Goal: Check status: Check status

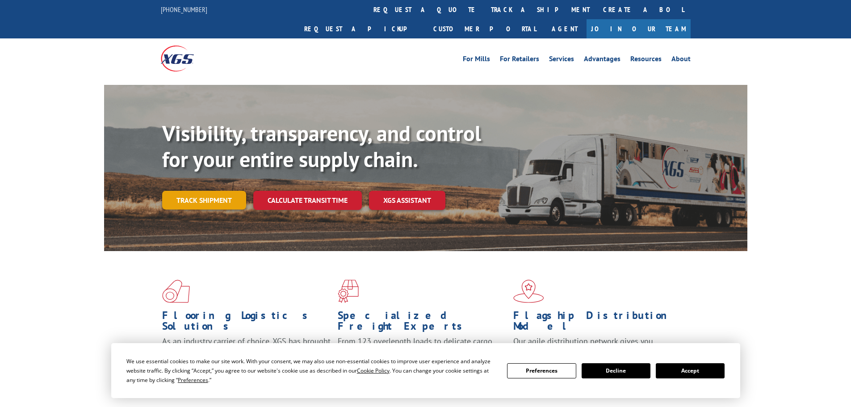
click at [208, 191] on link "Track shipment" at bounding box center [204, 200] width 84 height 19
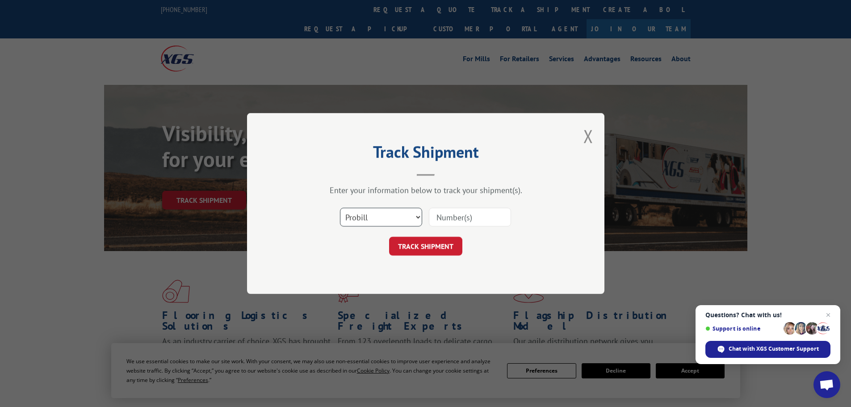
click at [414, 215] on select "Select category... Probill BOL PO" at bounding box center [381, 217] width 82 height 19
select select "bol"
click at [340, 208] on select "Select category... Probill BOL PO" at bounding box center [381, 217] width 82 height 19
click at [446, 215] on input at bounding box center [470, 217] width 82 height 19
paste input "- 510607"
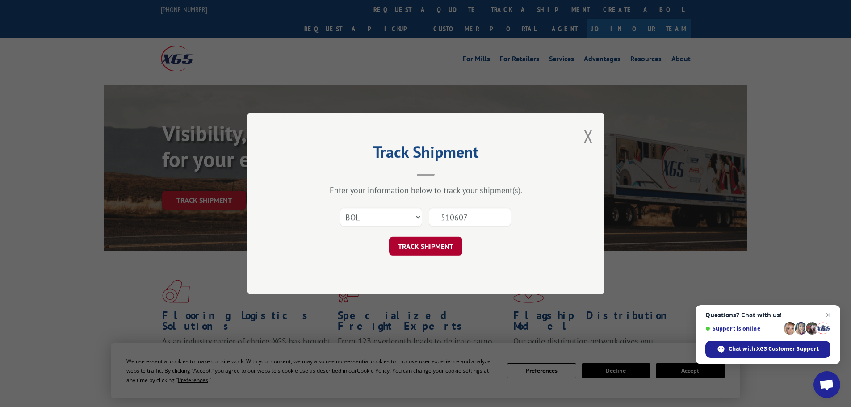
type input "- 510607"
click at [427, 248] on button "TRACK SHIPMENT" at bounding box center [425, 246] width 73 height 19
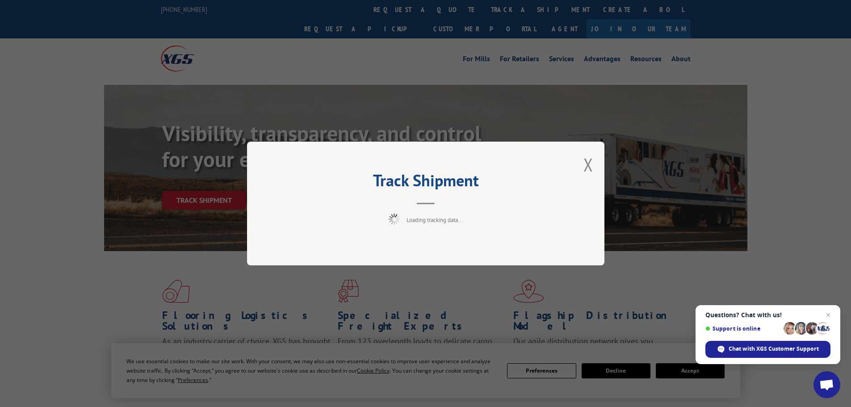
click at [829, 316] on span "Open chat" at bounding box center [828, 315] width 11 height 11
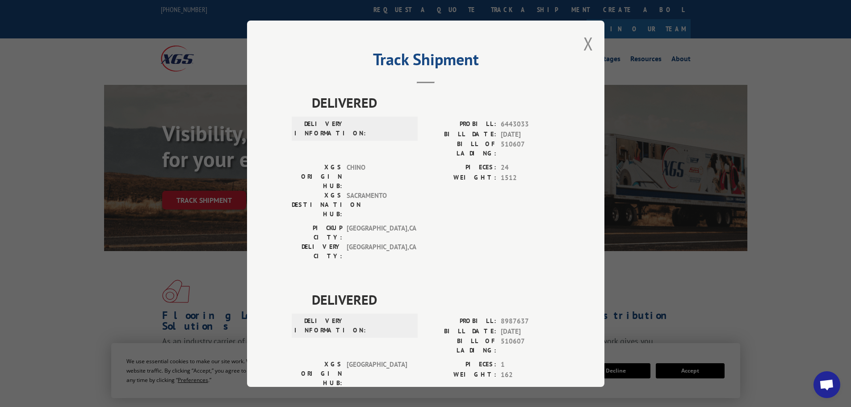
click at [698, 372] on div "Track Shipment DELIVERED DELIVERY INFORMATION: PROBILL: 6443033 BILL DATE: [DAT…" at bounding box center [425, 203] width 851 height 407
click at [584, 40] on button "Close modal" at bounding box center [589, 44] width 10 height 24
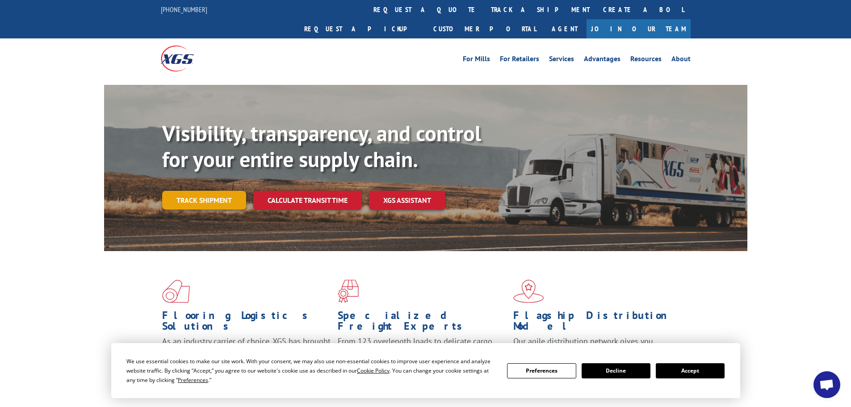
click at [210, 191] on link "Track shipment" at bounding box center [204, 200] width 84 height 19
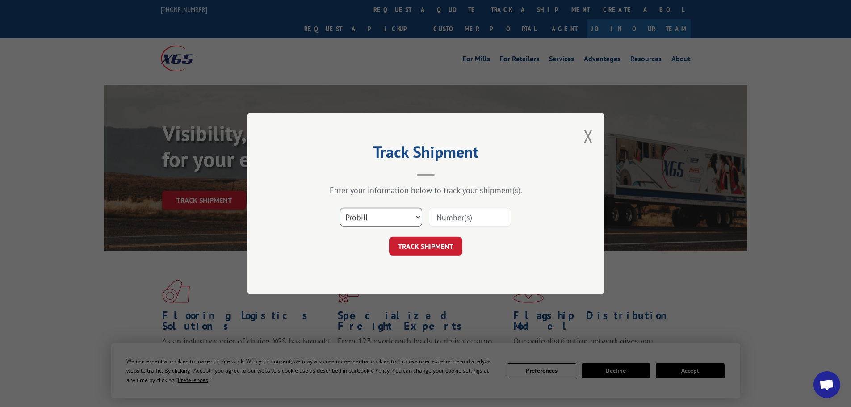
click at [403, 222] on select "Select category... Probill BOL PO" at bounding box center [381, 217] width 82 height 19
select select "bol"
click at [340, 208] on select "Select category... Probill BOL PO" at bounding box center [381, 217] width 82 height 19
click at [451, 223] on input at bounding box center [470, 217] width 82 height 19
paste input "- 510607"
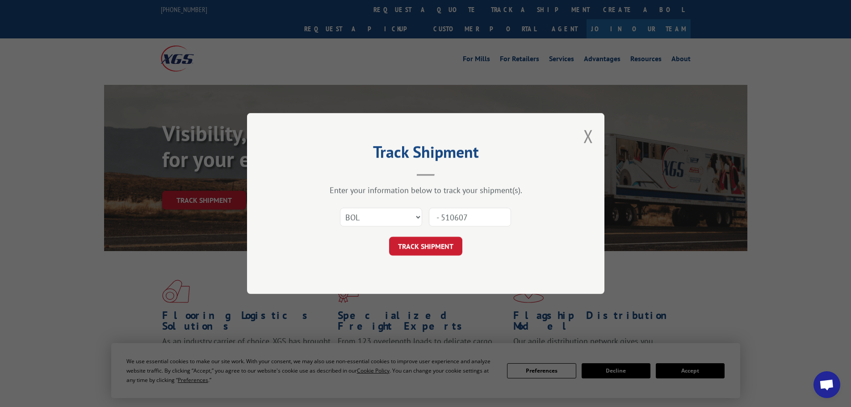
drag, startPoint x: 442, startPoint y: 218, endPoint x: 412, endPoint y: 203, distance: 34.0
click at [408, 211] on div "Select category... Probill BOL PO - 510607" at bounding box center [426, 216] width 268 height 29
type input "510607"
click at [412, 248] on button "TRACK SHIPMENT" at bounding box center [425, 246] width 73 height 19
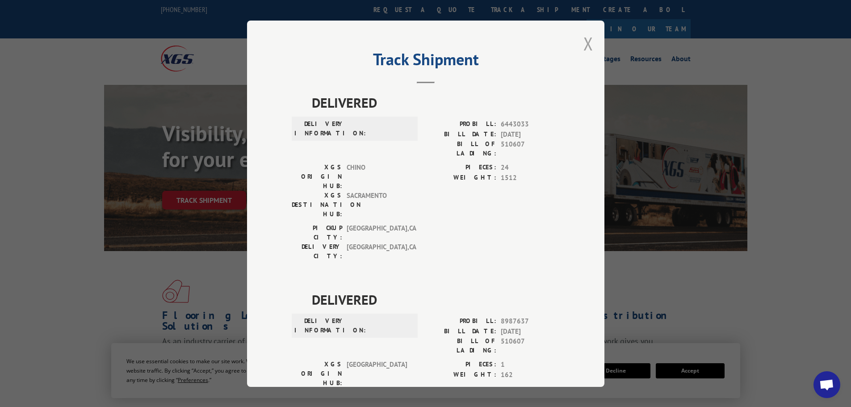
click at [584, 38] on button "Close modal" at bounding box center [589, 44] width 10 height 24
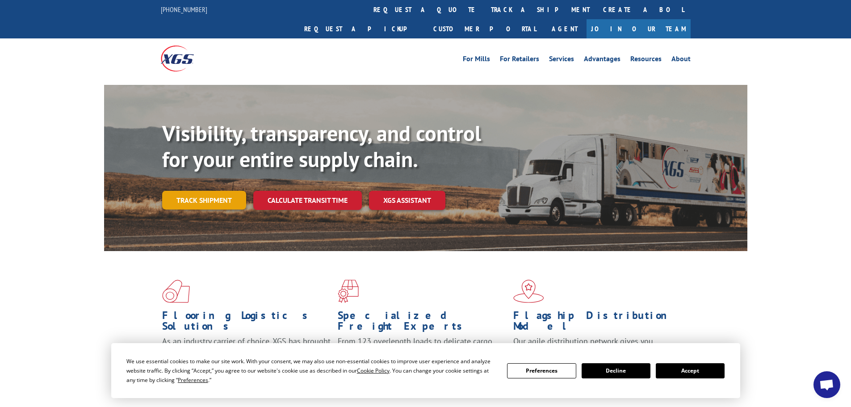
click at [222, 191] on link "Track shipment" at bounding box center [204, 200] width 84 height 19
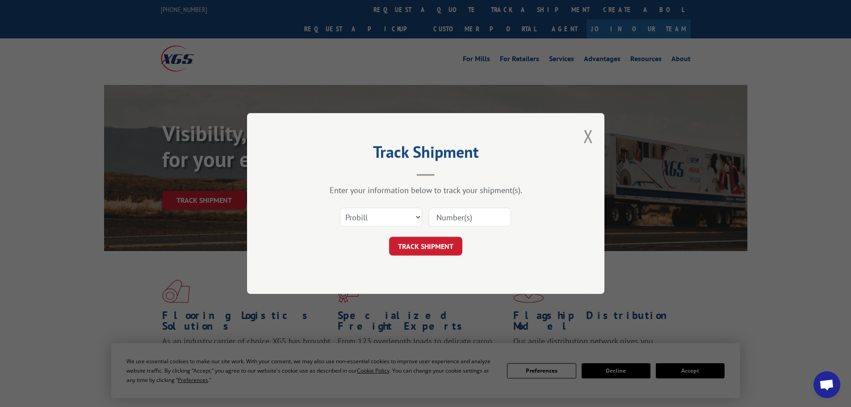
click at [440, 219] on input at bounding box center [470, 217] width 82 height 19
paste input "- 510607"
drag, startPoint x: 444, startPoint y: 216, endPoint x: 415, endPoint y: 215, distance: 29.1
click at [415, 215] on div "Select category... Probill BOL PO - 510607" at bounding box center [426, 216] width 268 height 29
click at [439, 216] on input "- 510607" at bounding box center [470, 217] width 82 height 19
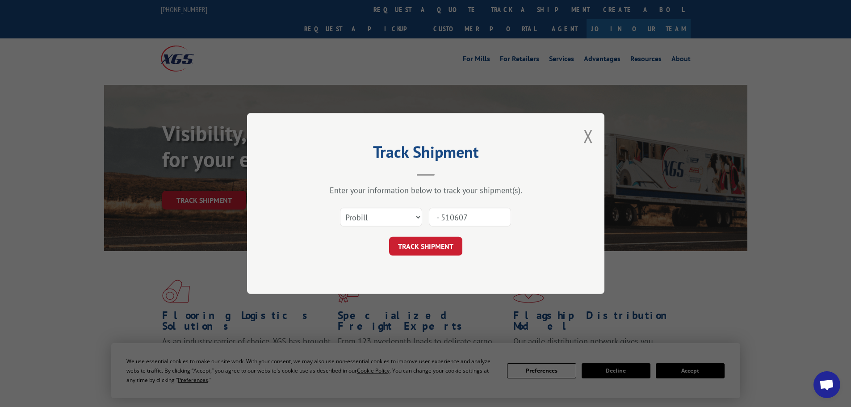
click at [440, 216] on input "- 510607" at bounding box center [470, 217] width 82 height 19
type input "510607"
click at [429, 250] on button "TRACK SHIPMENT" at bounding box center [425, 246] width 73 height 19
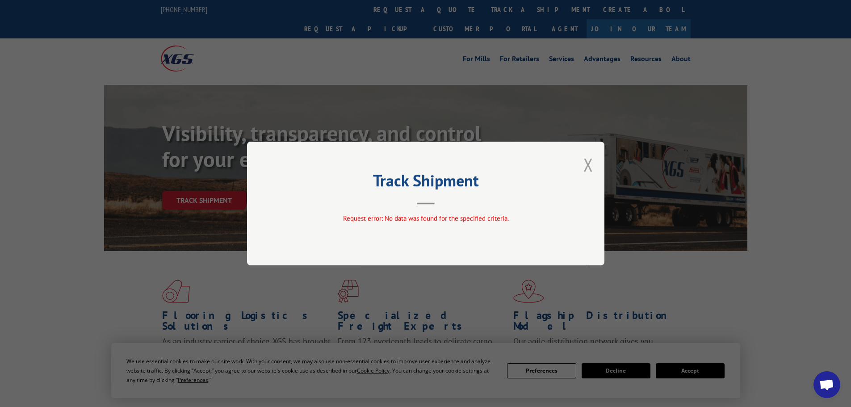
click at [588, 165] on button "Close modal" at bounding box center [589, 165] width 10 height 24
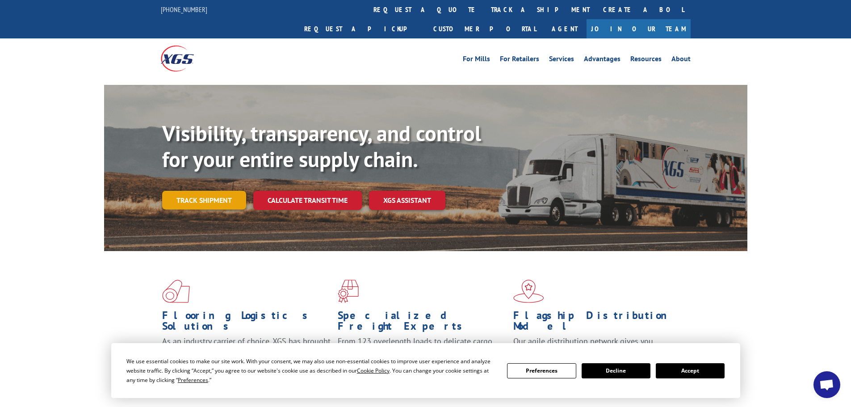
click at [227, 191] on link "Track shipment" at bounding box center [204, 200] width 84 height 19
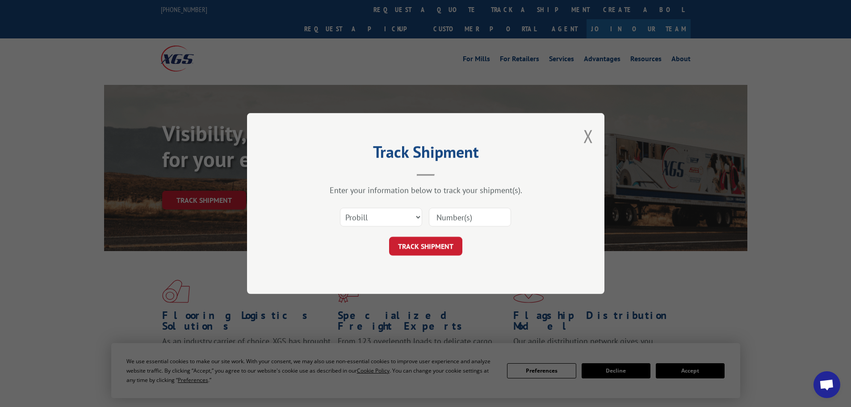
click at [468, 213] on input at bounding box center [470, 217] width 82 height 19
paste input "17516094"
type input "17516094"
click at [438, 252] on button "TRACK SHIPMENT" at bounding box center [425, 246] width 73 height 19
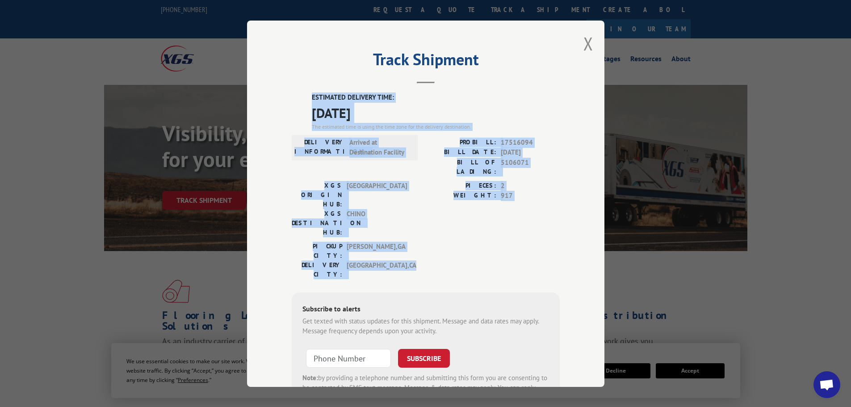
drag, startPoint x: 301, startPoint y: 96, endPoint x: 475, endPoint y: 220, distance: 213.9
click at [484, 228] on div "ESTIMATED DELIVERY TIME: [DATE] The estimated time is using the time zone for t…" at bounding box center [426, 253] width 268 height 321
copy div "ESTIMATED DELIVERY TIME: [DATE] The estimated time is using the time zone for t…"
